Goal: Navigation & Orientation: Find specific page/section

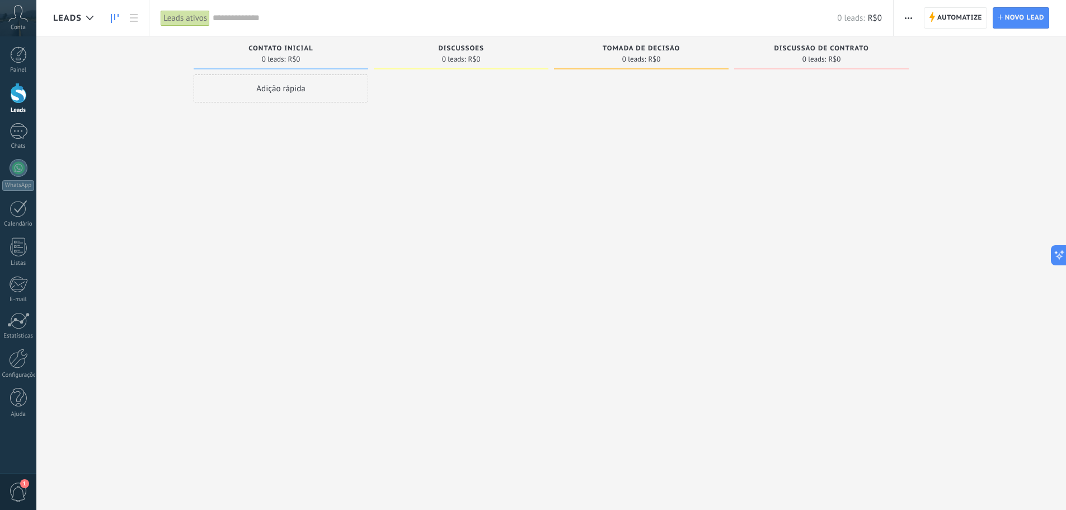
click at [306, 52] on span "Contato inicial" at bounding box center [281, 49] width 64 height 8
click at [235, 18] on input "text" at bounding box center [525, 18] width 625 height 12
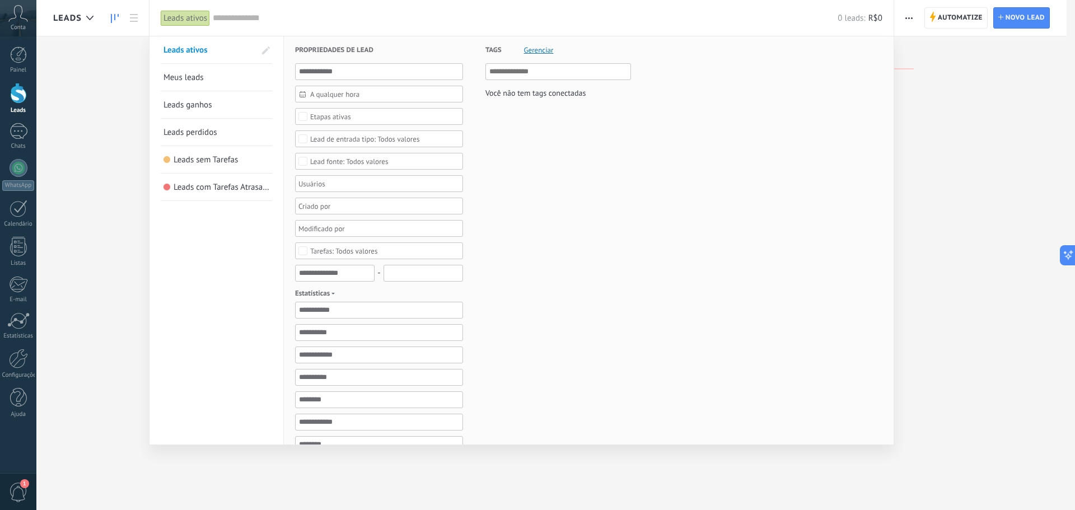
click at [30, 20] on div "Conta" at bounding box center [18, 18] width 36 height 36
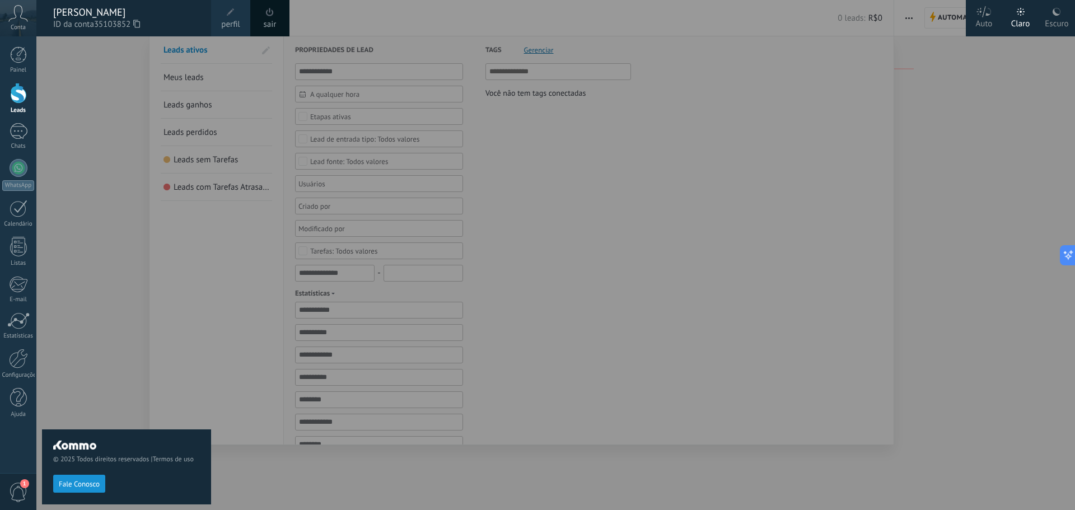
click at [107, 112] on div "© 2025 Todos direitos reservados | Termos de uso Fale Conosco" at bounding box center [126, 273] width 169 height 474
drag, startPoint x: 36, startPoint y: 310, endPoint x: 40, endPoint y: 325, distance: 15.6
click at [36, 310] on div "Painel Leads Chats WhatsApp Clientes" at bounding box center [18, 237] width 36 height 383
click at [22, 486] on span "1" at bounding box center [24, 483] width 9 height 9
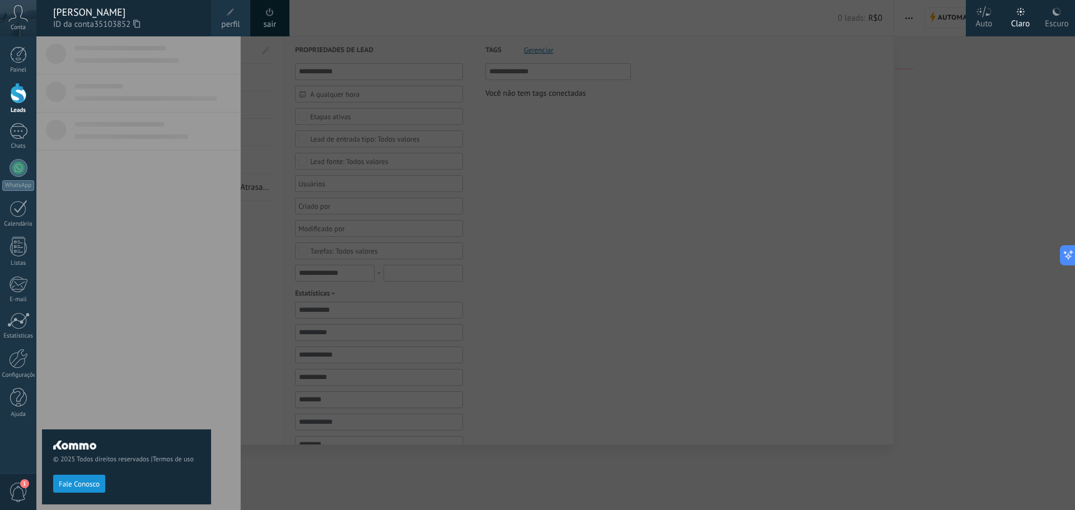
click at [775, 291] on div at bounding box center [573, 255] width 1075 height 510
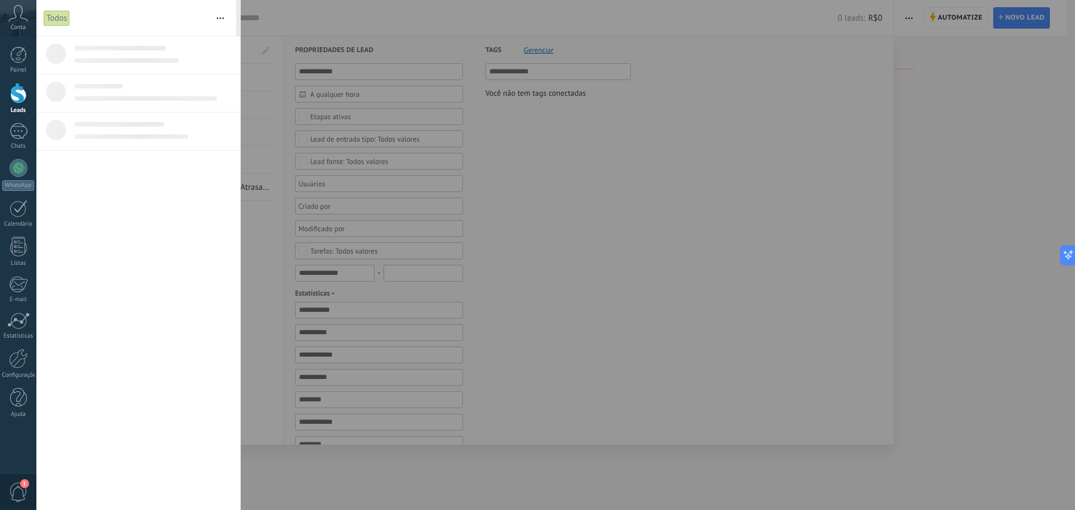
click at [708, 300] on div at bounding box center [537, 255] width 1075 height 510
